Goal: Transaction & Acquisition: Download file/media

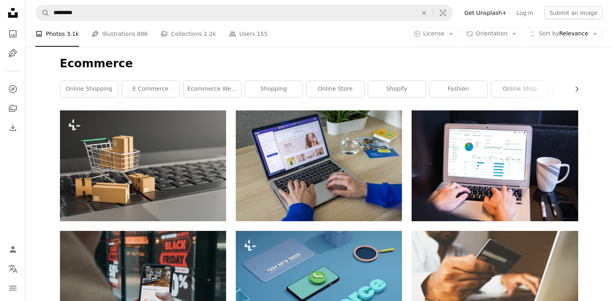
scroll to position [1406, 0]
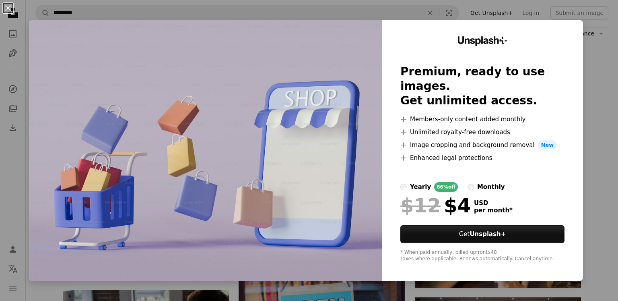
click at [538, 14] on div "An X shape Unsplash+ Premium, ready to use images. Get unlimited access. A plus…" at bounding box center [309, 150] width 618 height 301
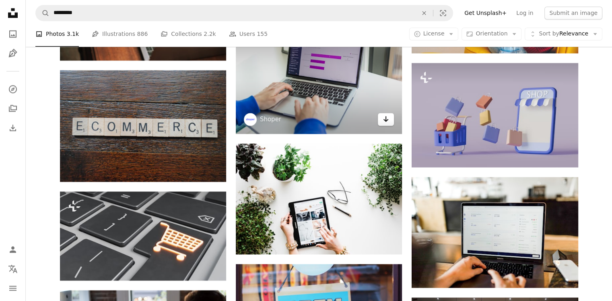
click at [387, 123] on icon "Arrow pointing down" at bounding box center [386, 119] width 6 height 10
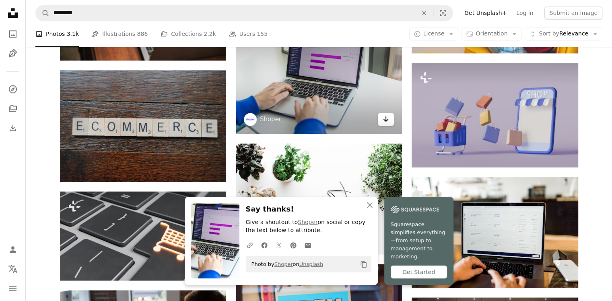
click at [387, 123] on icon "Arrow pointing down" at bounding box center [386, 119] width 6 height 10
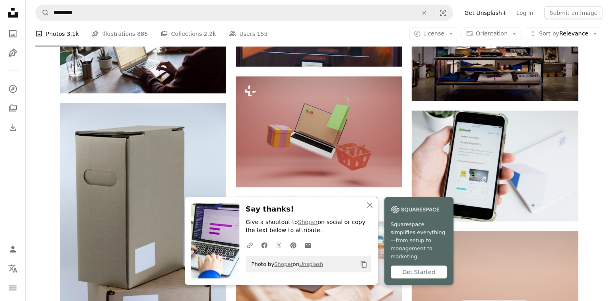
scroll to position [1747, 0]
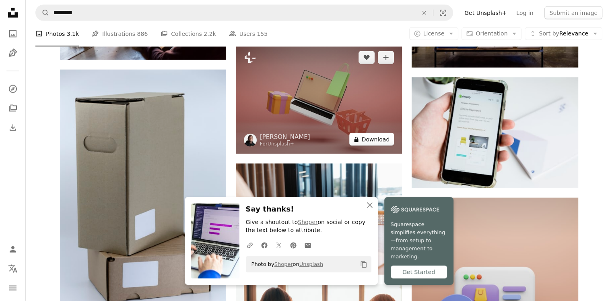
click at [382, 133] on button "A lock Download" at bounding box center [371, 139] width 45 height 13
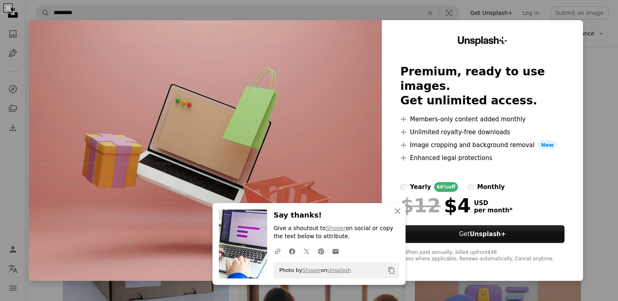
click at [321, 119] on img at bounding box center [205, 150] width 353 height 260
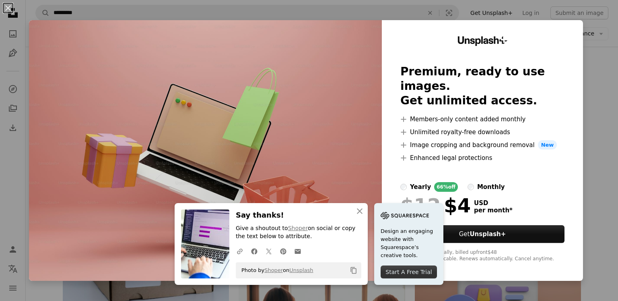
click at [600, 89] on div "An X shape An X shape Close Say thanks! Give a shoutout to Shoper on social or …" at bounding box center [309, 150] width 618 height 301
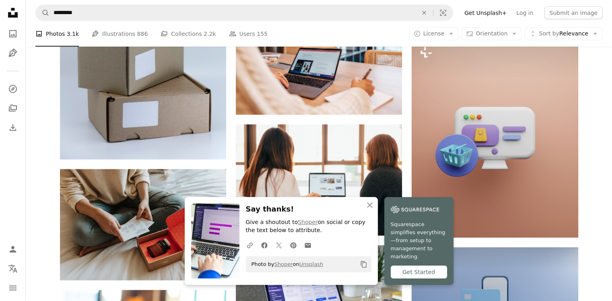
scroll to position [2073, 0]
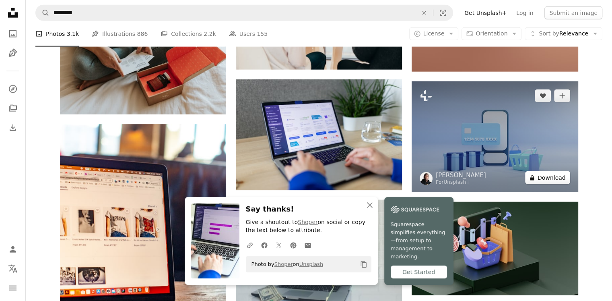
click at [543, 176] on button "A lock Download" at bounding box center [547, 177] width 45 height 13
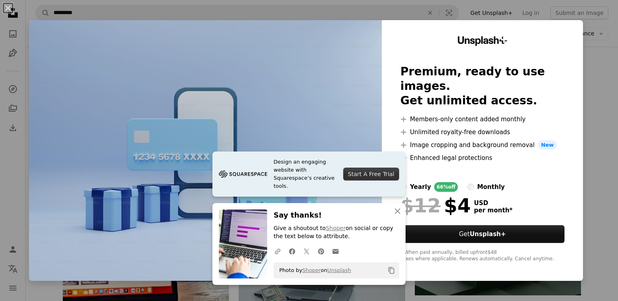
click at [590, 151] on div "An X shape Design an engaging website with Squarespace’s creative tools. Start …" at bounding box center [309, 150] width 618 height 301
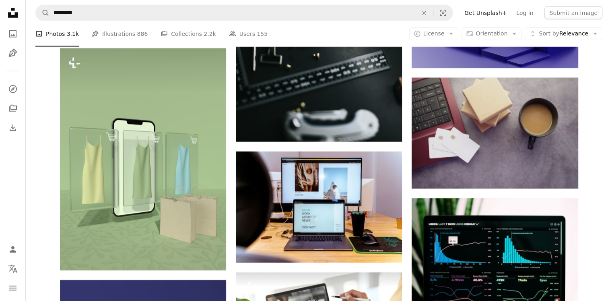
scroll to position [2746, 0]
